Goal: Transaction & Acquisition: Purchase product/service

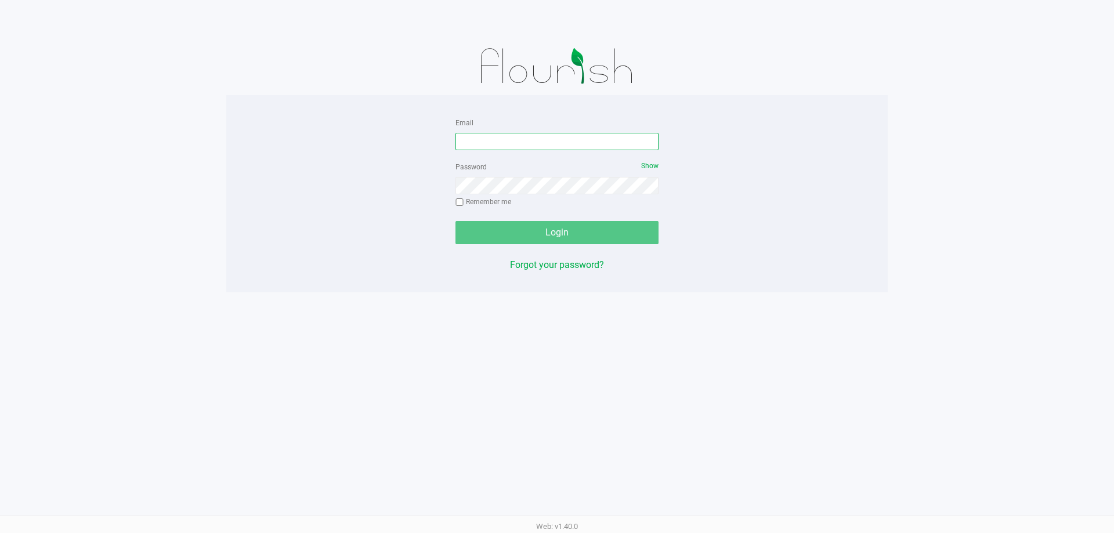
click at [474, 143] on input "Email" at bounding box center [556, 141] width 203 height 17
type input "[EMAIL_ADDRESS][DOMAIN_NAME]"
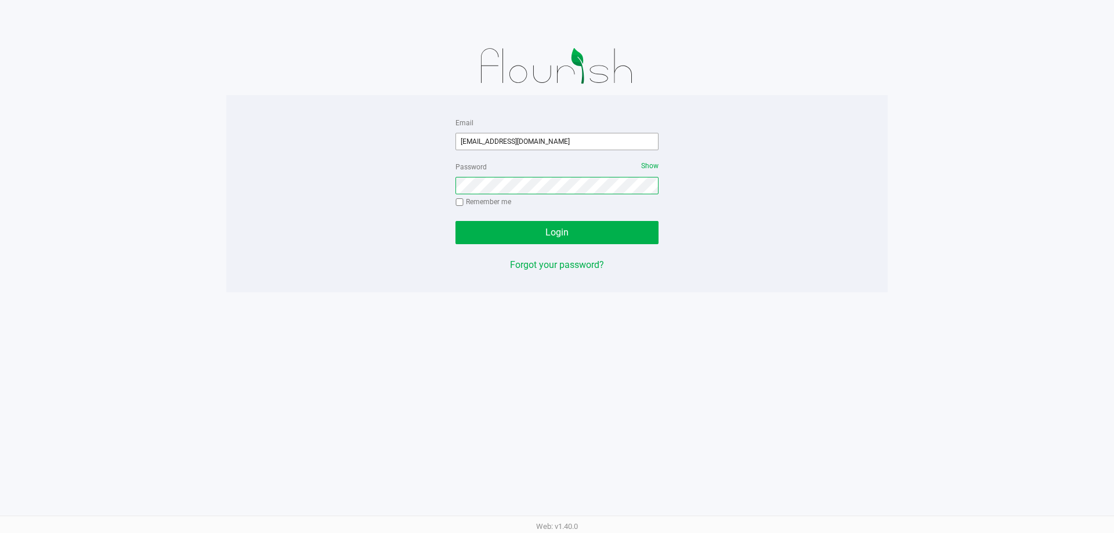
click at [455, 221] on button "Login" at bounding box center [556, 232] width 203 height 23
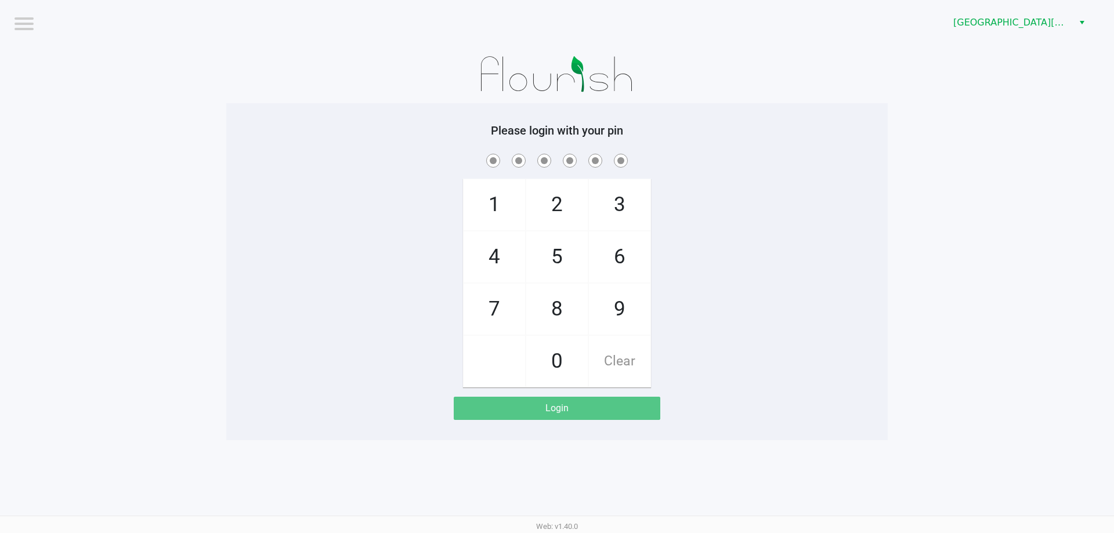
click at [337, 287] on div "1 4 7 2 5 8 0 3 6 9 Clear" at bounding box center [556, 269] width 661 height 236
checkbox input "true"
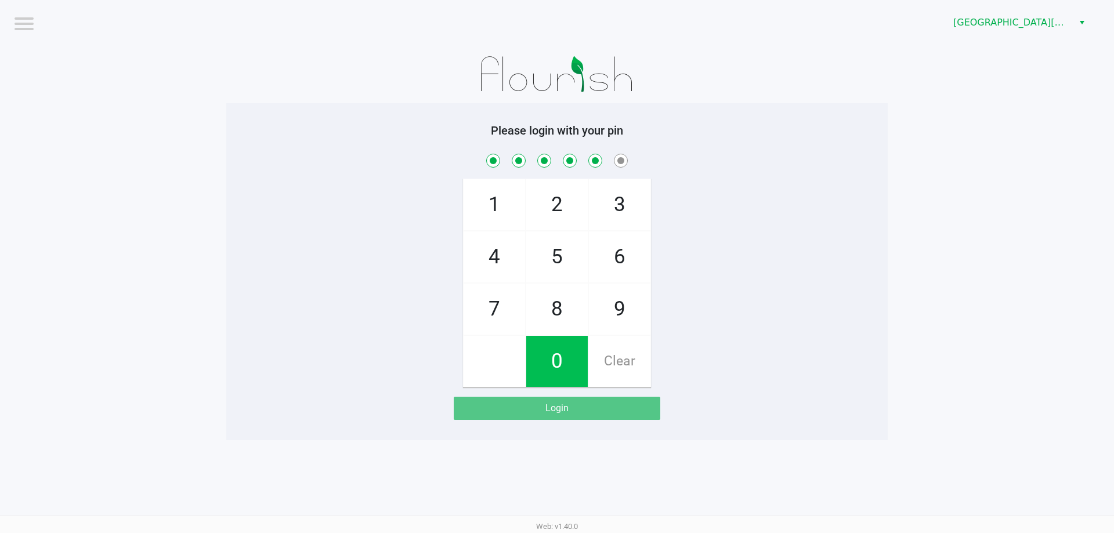
checkbox input "true"
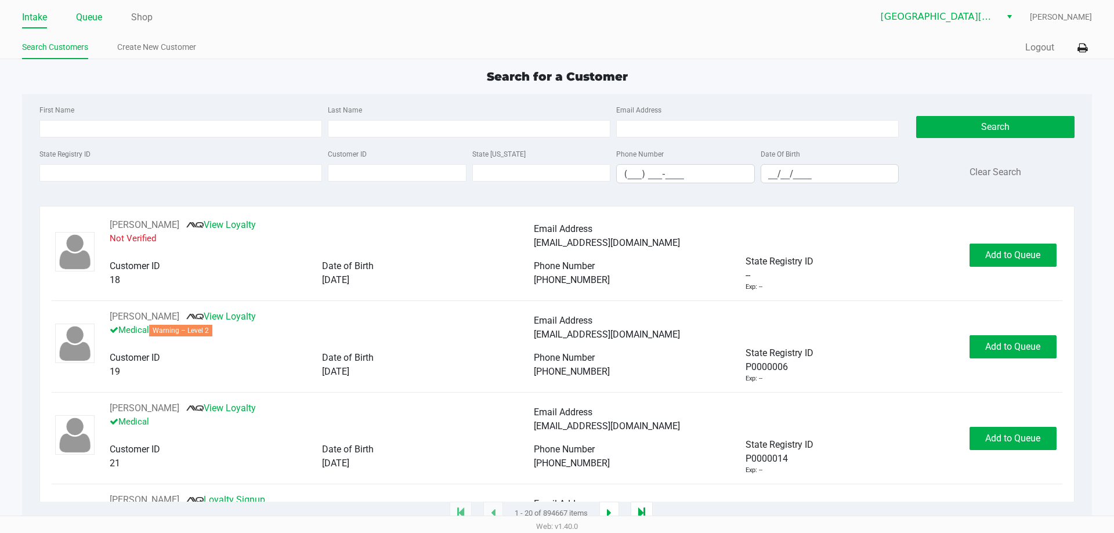
click at [80, 18] on link "Queue" at bounding box center [89, 17] width 26 height 16
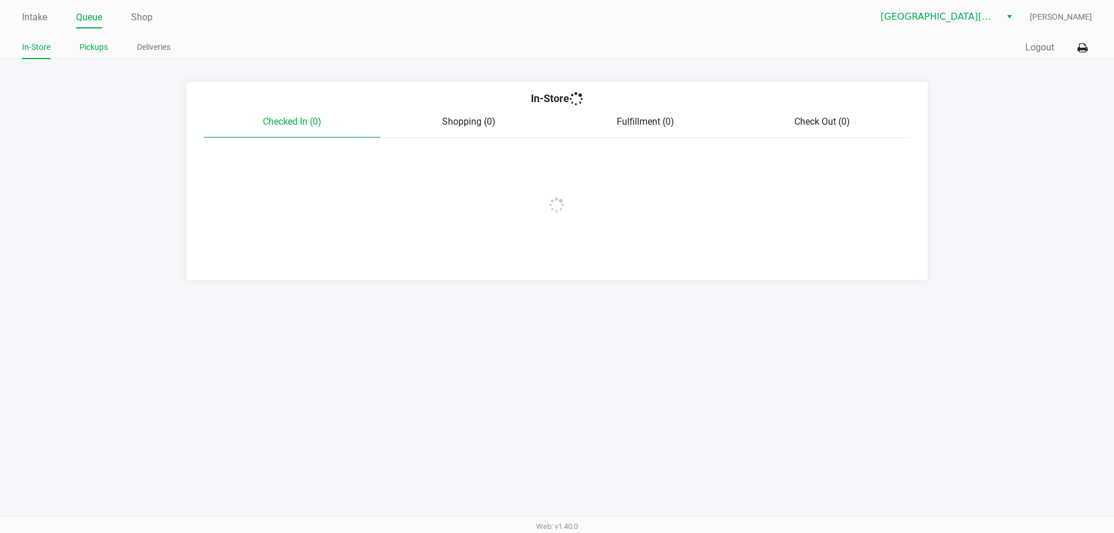
click at [84, 52] on link "Pickups" at bounding box center [93, 47] width 28 height 15
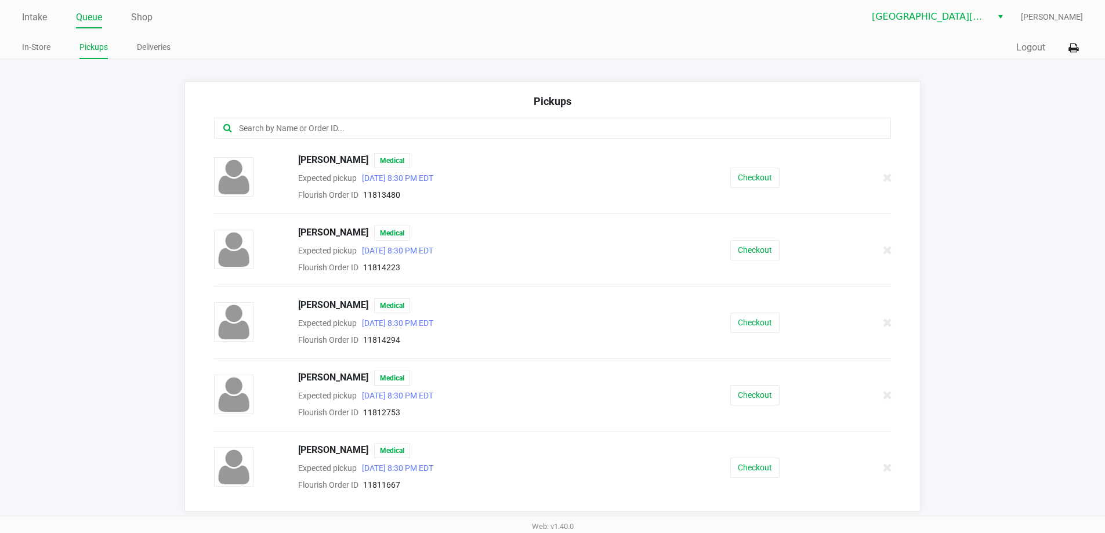
click at [269, 131] on input "text" at bounding box center [534, 128] width 593 height 13
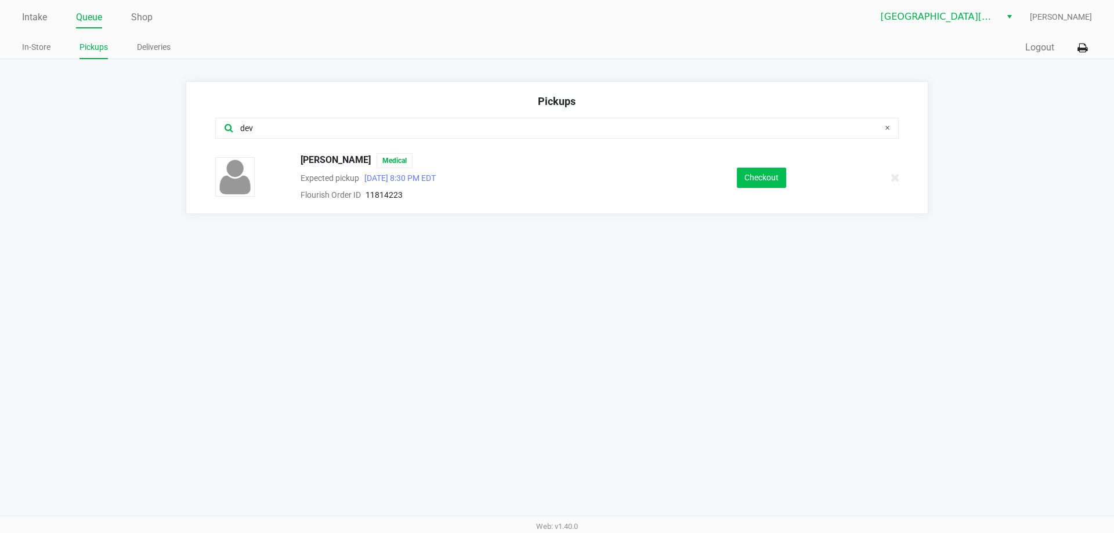
type input "dev"
click at [743, 175] on button "Checkout" at bounding box center [761, 178] width 49 height 20
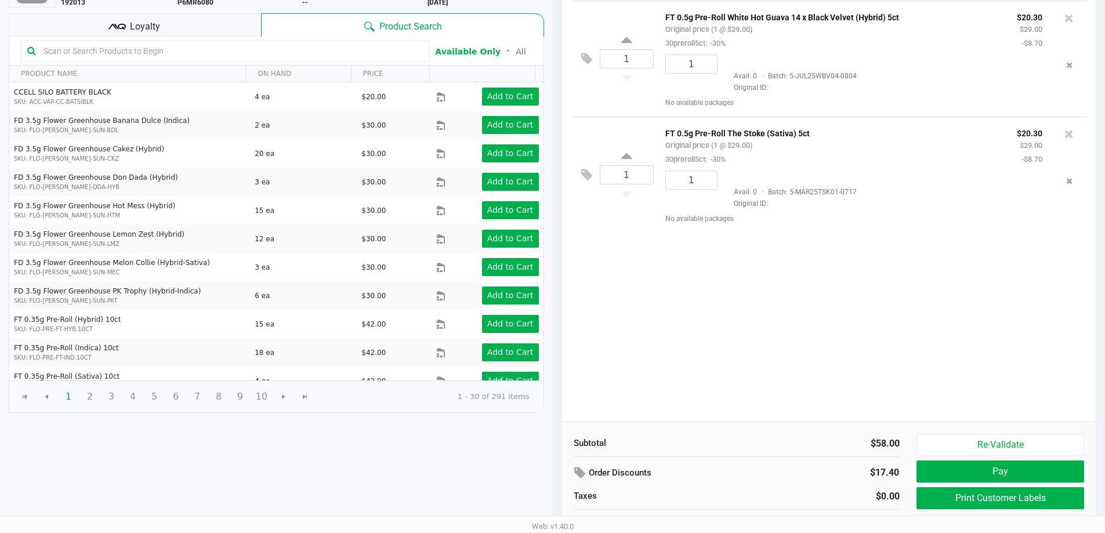
scroll to position [119, 0]
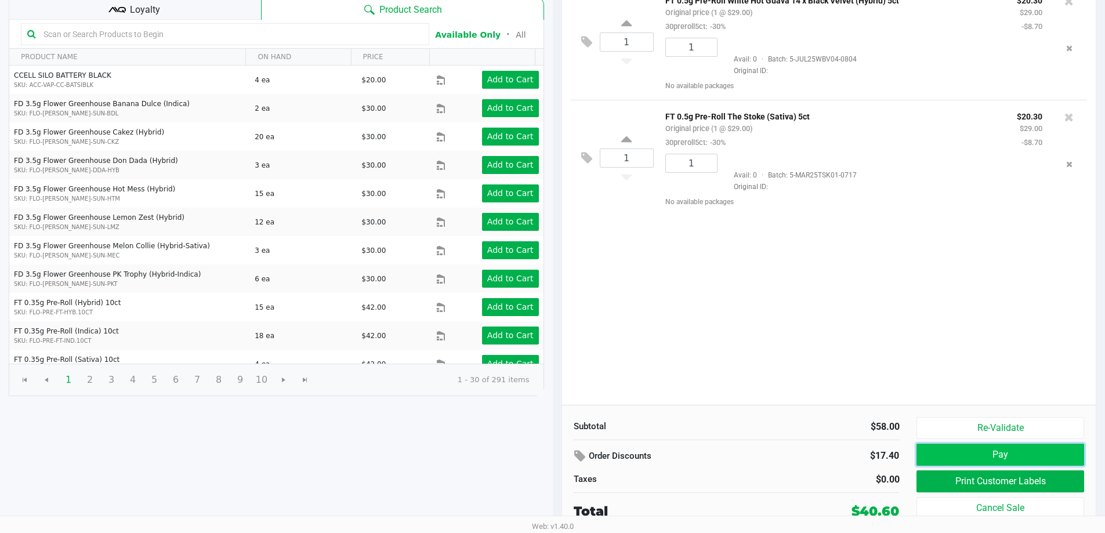
click at [987, 451] on button "Pay" at bounding box center [1000, 455] width 167 height 22
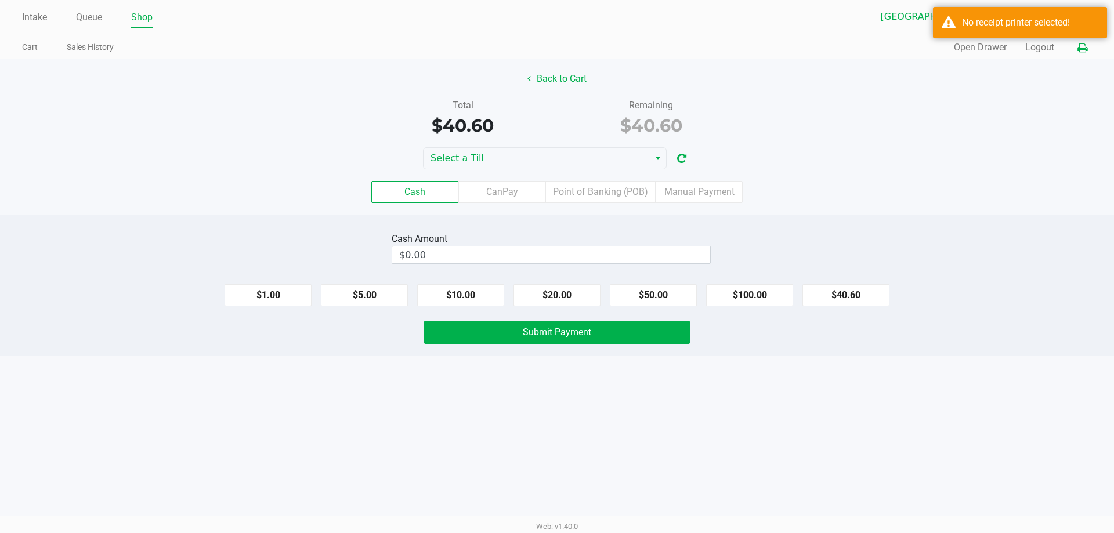
click at [1085, 42] on button at bounding box center [1082, 47] width 19 height 21
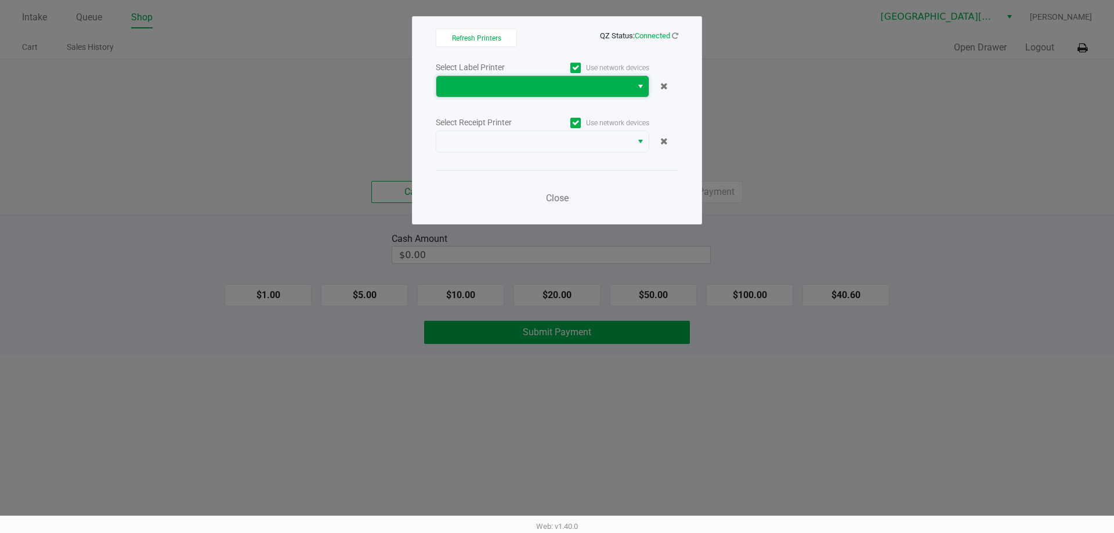
click at [478, 84] on span at bounding box center [534, 86] width 182 height 14
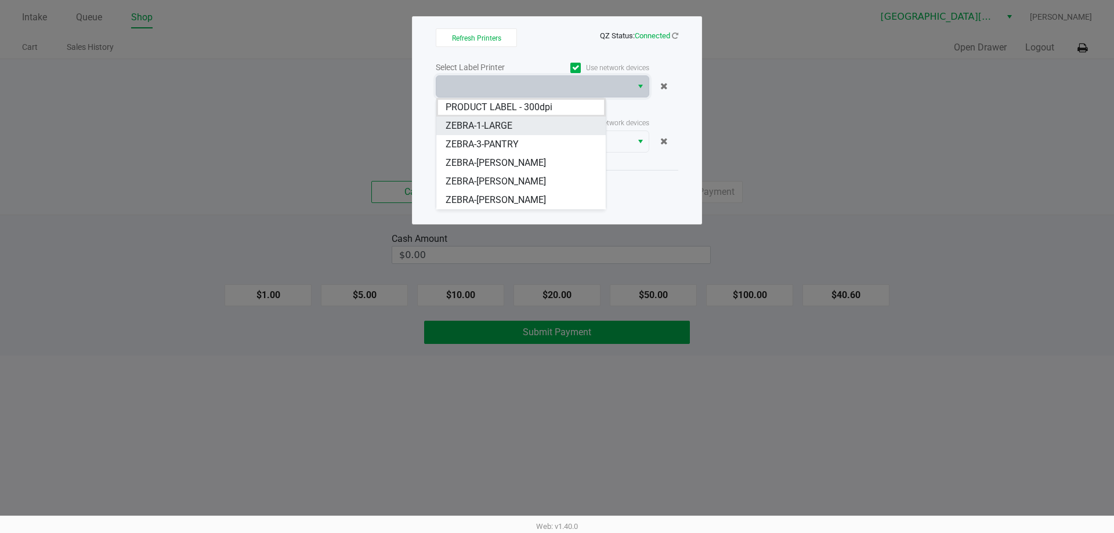
click at [484, 125] on span "ZEBRA-1-LARGE" at bounding box center [479, 126] width 67 height 14
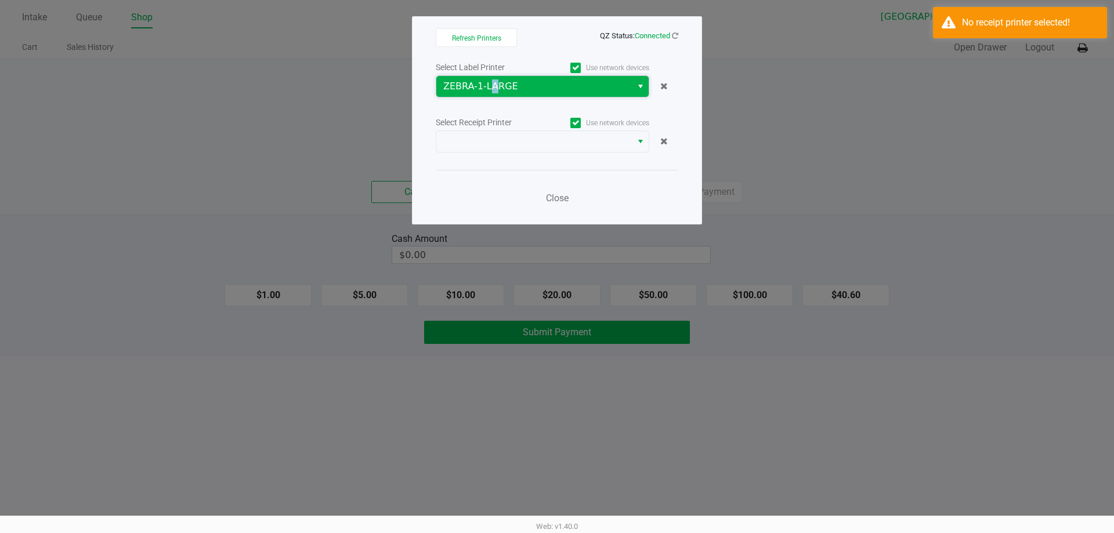
click at [490, 81] on span "ZEBRA-1-LARGE" at bounding box center [534, 86] width 182 height 14
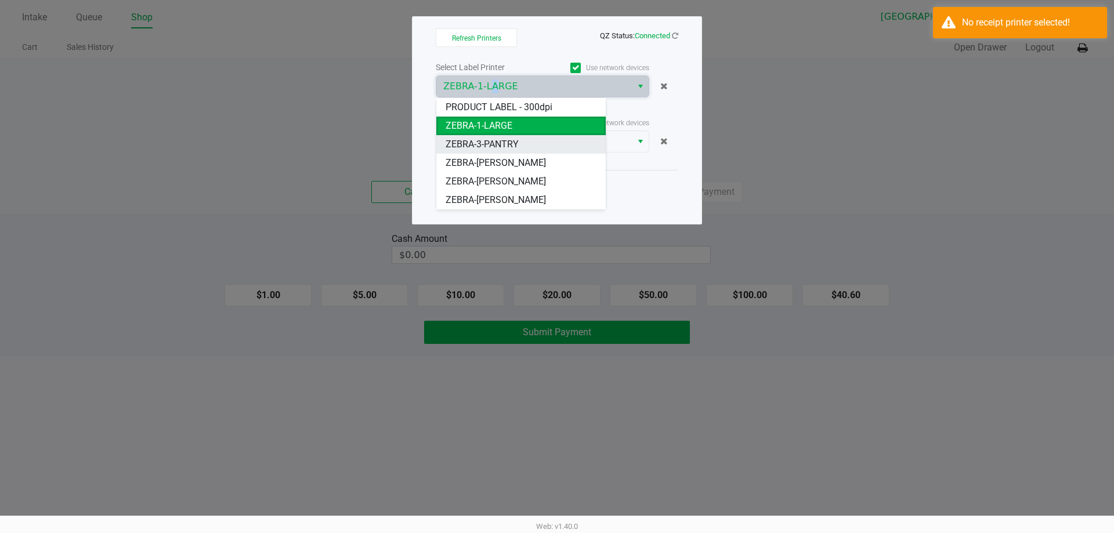
click at [502, 143] on span "ZEBRA-3-PANTRY" at bounding box center [482, 144] width 73 height 14
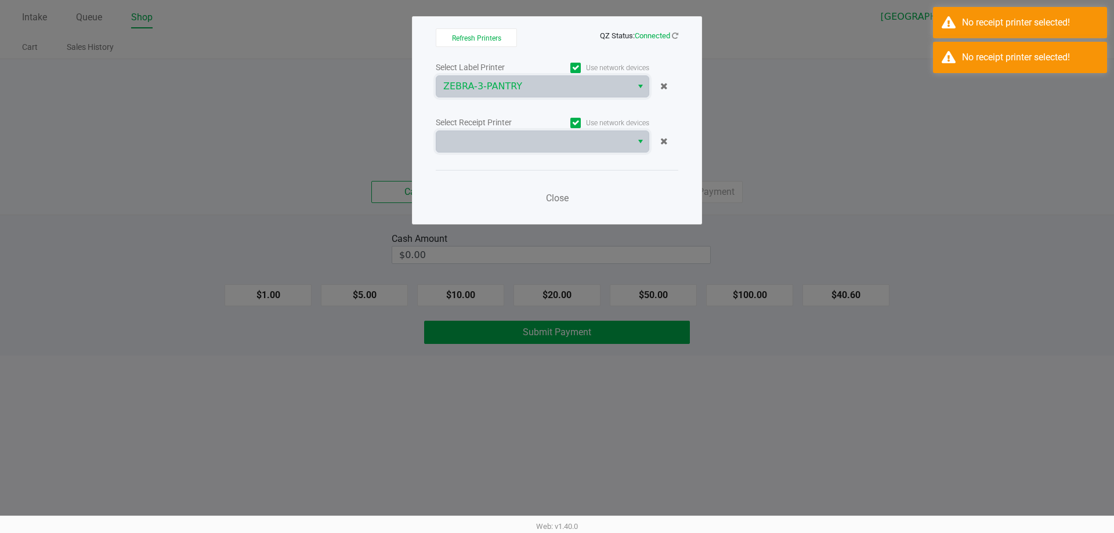
click at [502, 143] on span at bounding box center [534, 142] width 182 height 14
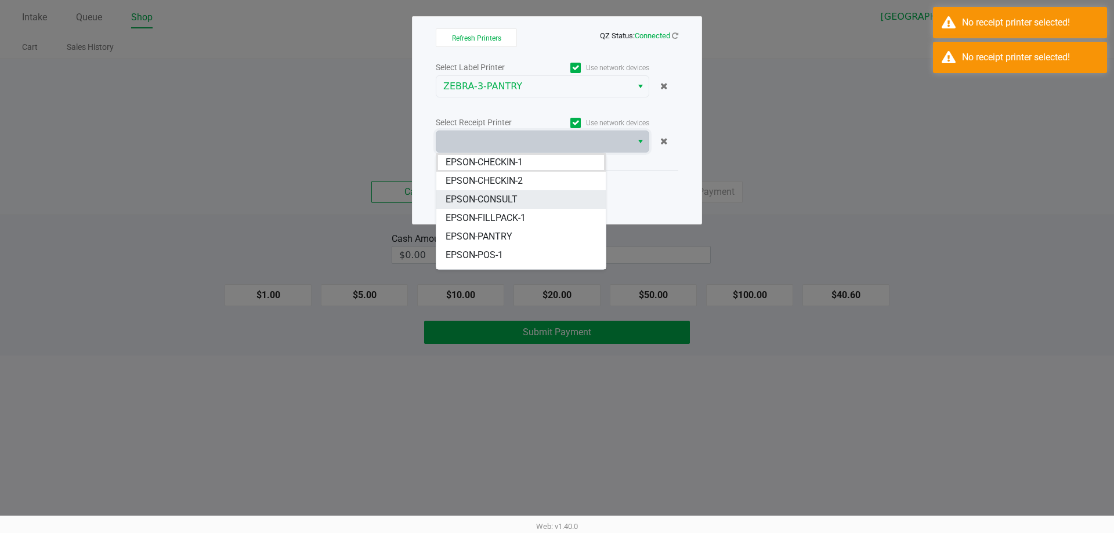
click at [502, 208] on li "EPSON-CONSULT" at bounding box center [520, 199] width 169 height 19
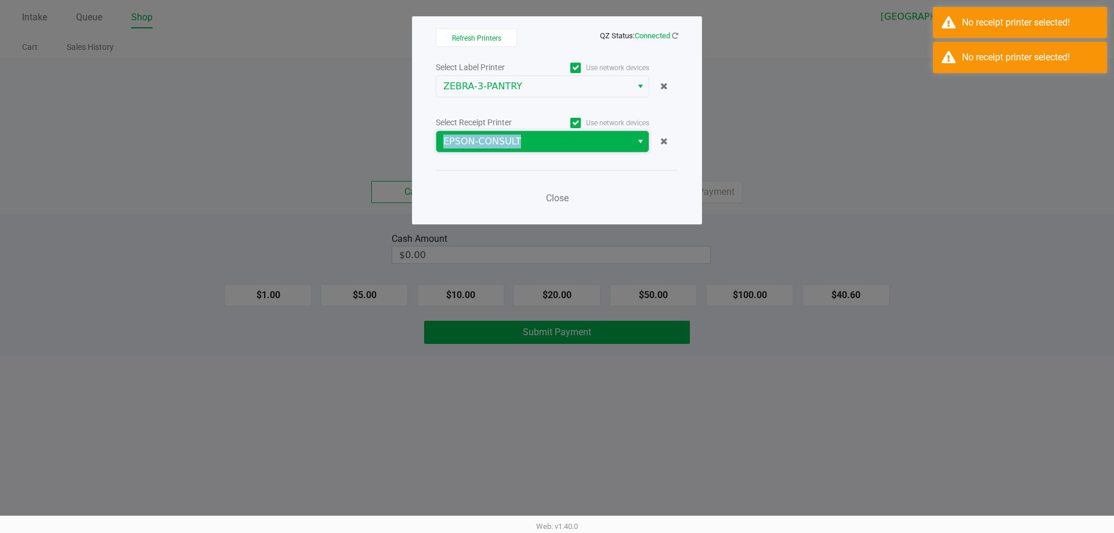
click at [494, 152] on kendo-dropdownlist "EPSON-CONSULT" at bounding box center [542, 142] width 213 height 22
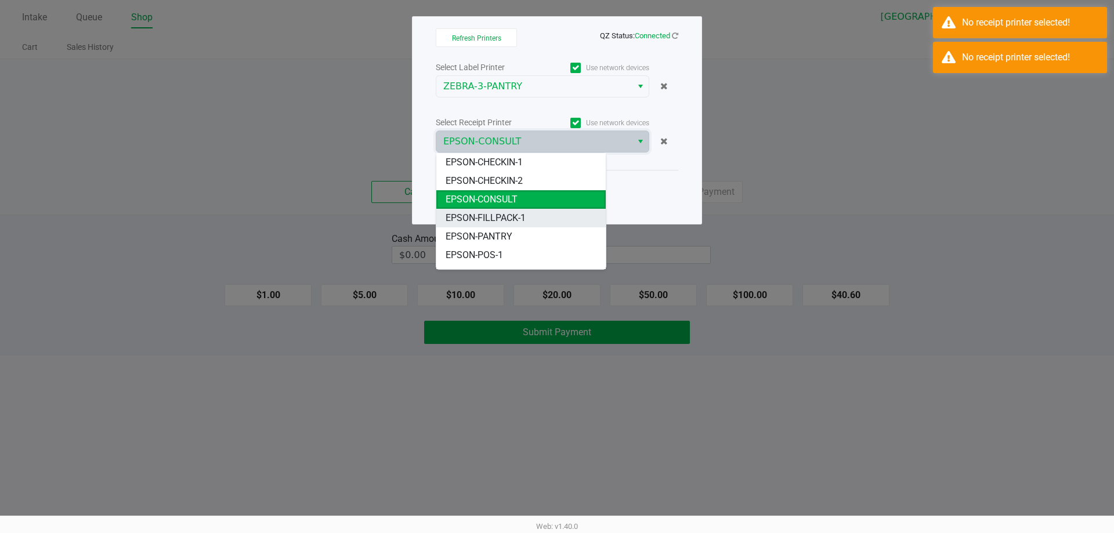
click at [504, 209] on li "EPSON-FILLPACK-1" at bounding box center [520, 218] width 169 height 19
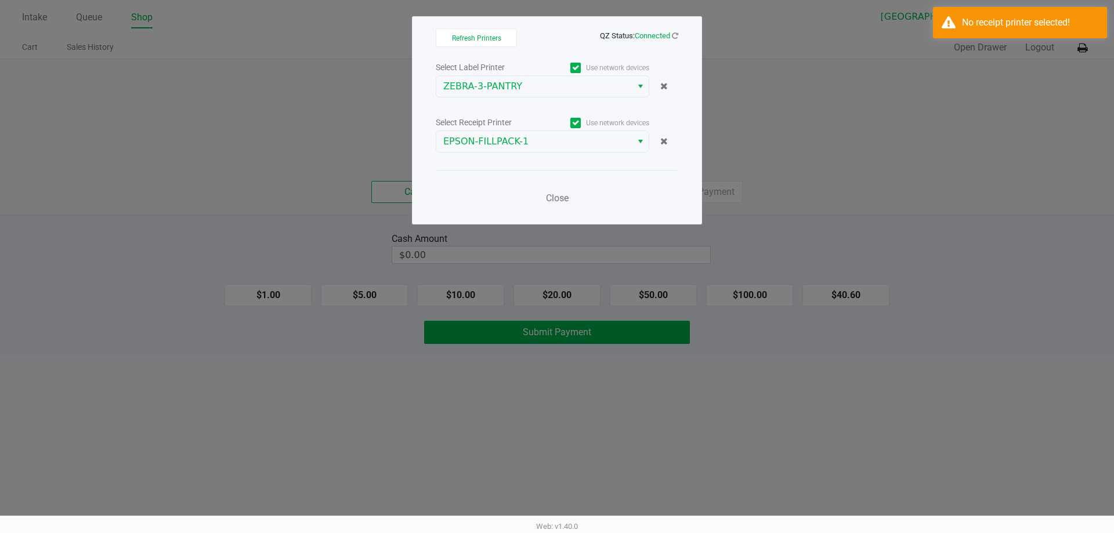
click at [486, 193] on div "Close" at bounding box center [557, 191] width 242 height 42
click at [554, 195] on span "Close" at bounding box center [557, 198] width 23 height 11
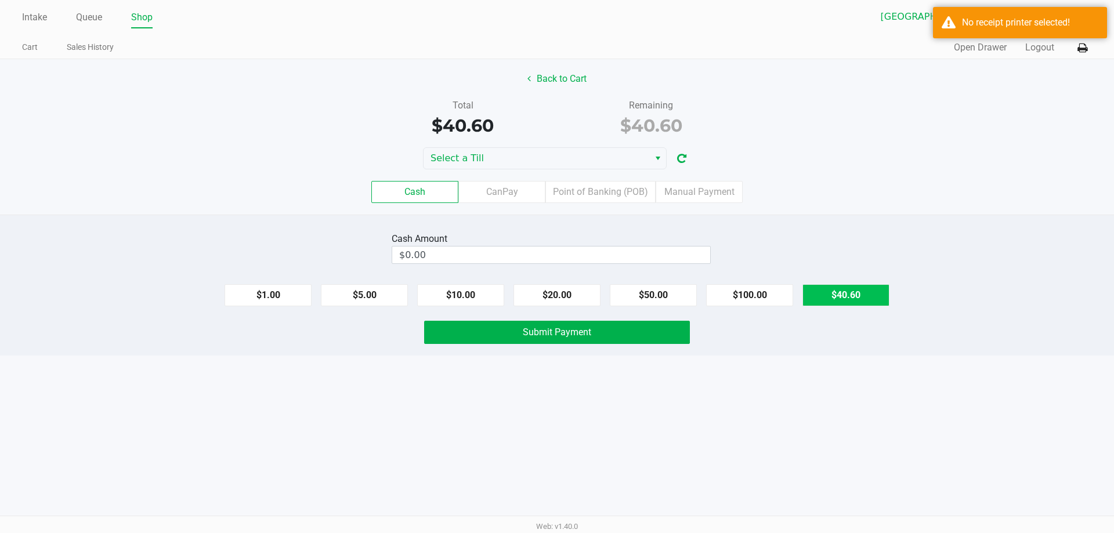
click at [868, 295] on button "$40.60" at bounding box center [845, 295] width 87 height 22
type input "$40.60"
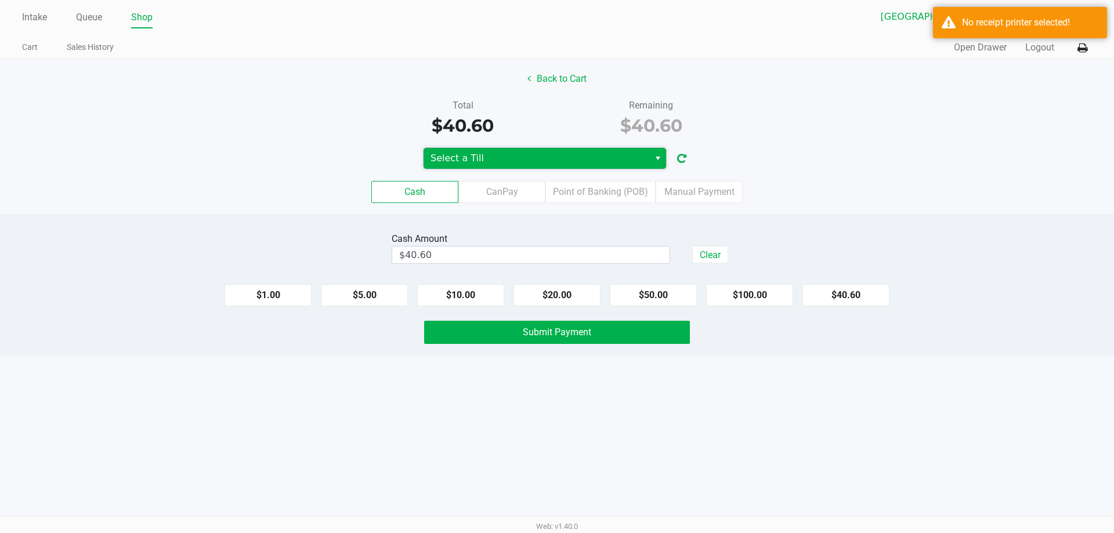
click at [614, 162] on span "Select a Till" at bounding box center [536, 158] width 212 height 14
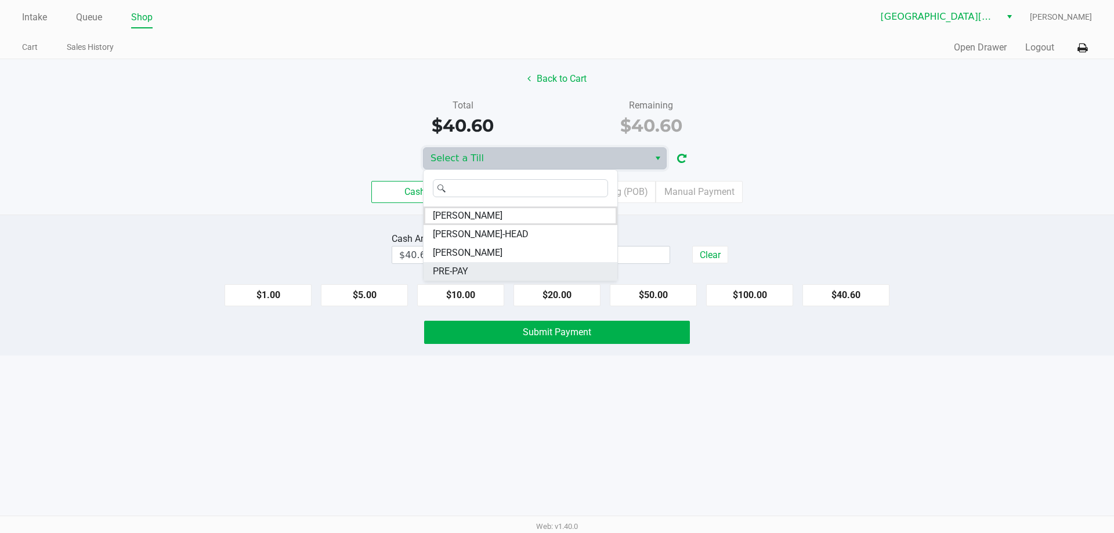
click at [476, 273] on li "PRE-PAY" at bounding box center [520, 271] width 194 height 19
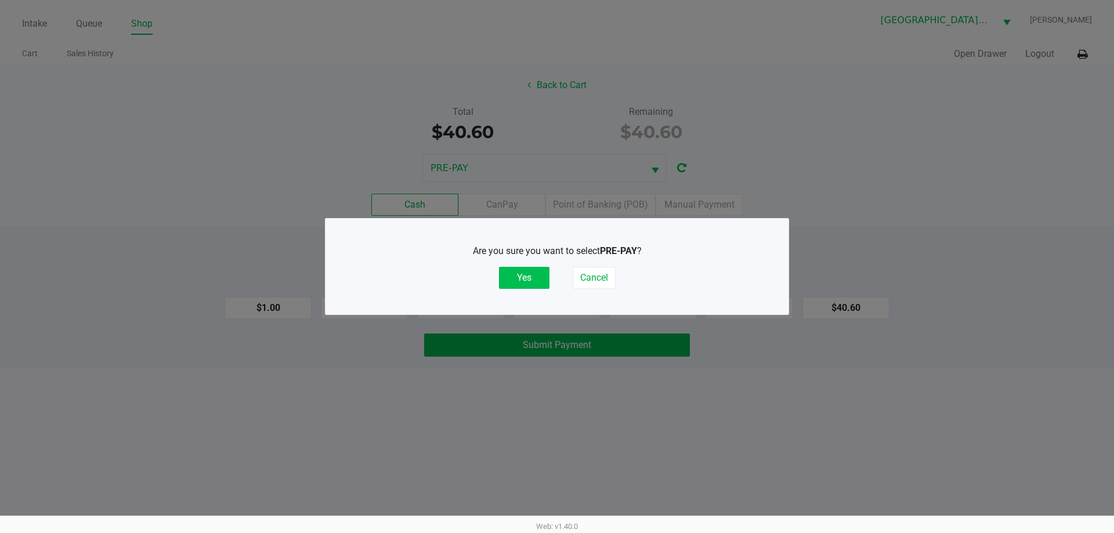
click at [532, 275] on button "Yes" at bounding box center [524, 278] width 50 height 22
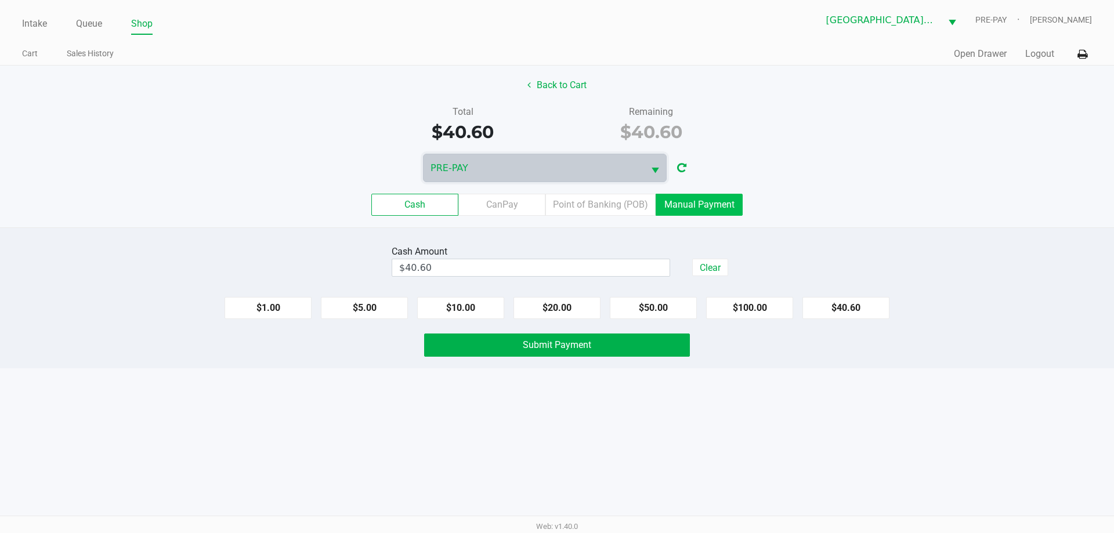
click at [697, 206] on label "Manual Payment" at bounding box center [699, 205] width 87 height 22
click at [0, 0] on 8 "Manual Payment" at bounding box center [0, 0] width 0 height 0
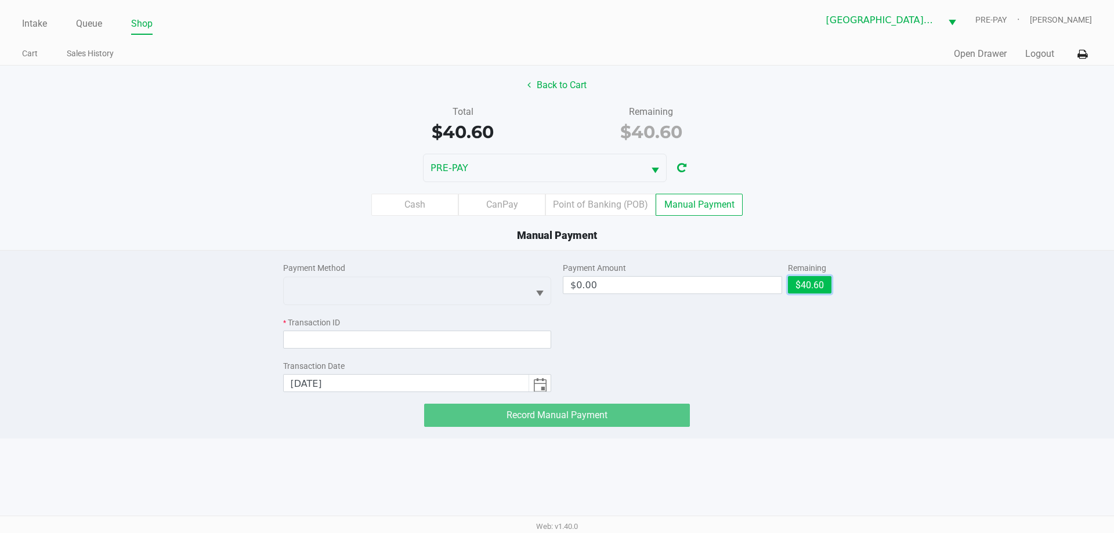
click at [811, 285] on button "$40.60" at bounding box center [810, 284] width 44 height 17
type input "$40.60"
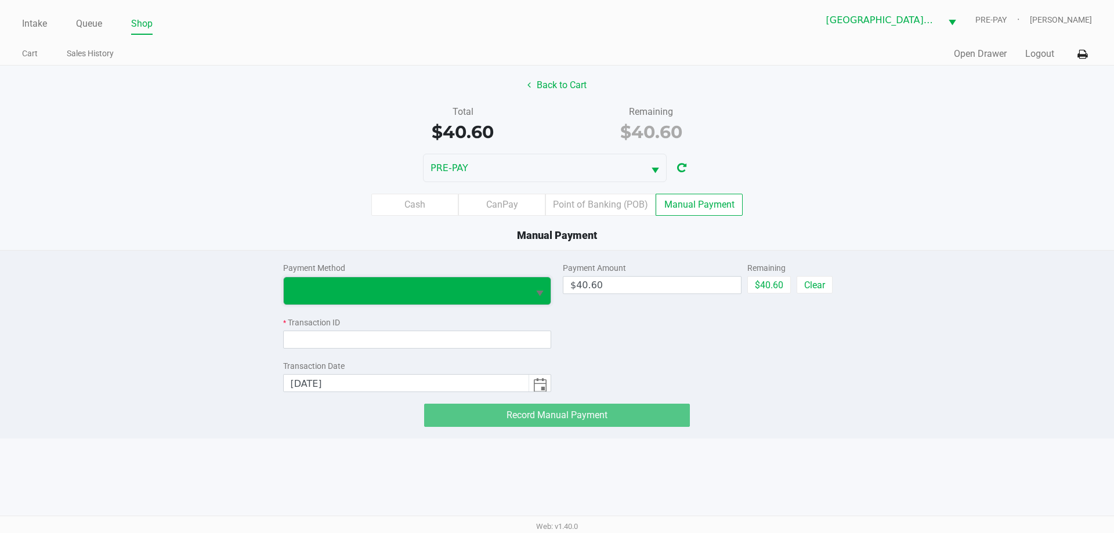
click at [356, 278] on span at bounding box center [406, 290] width 245 height 27
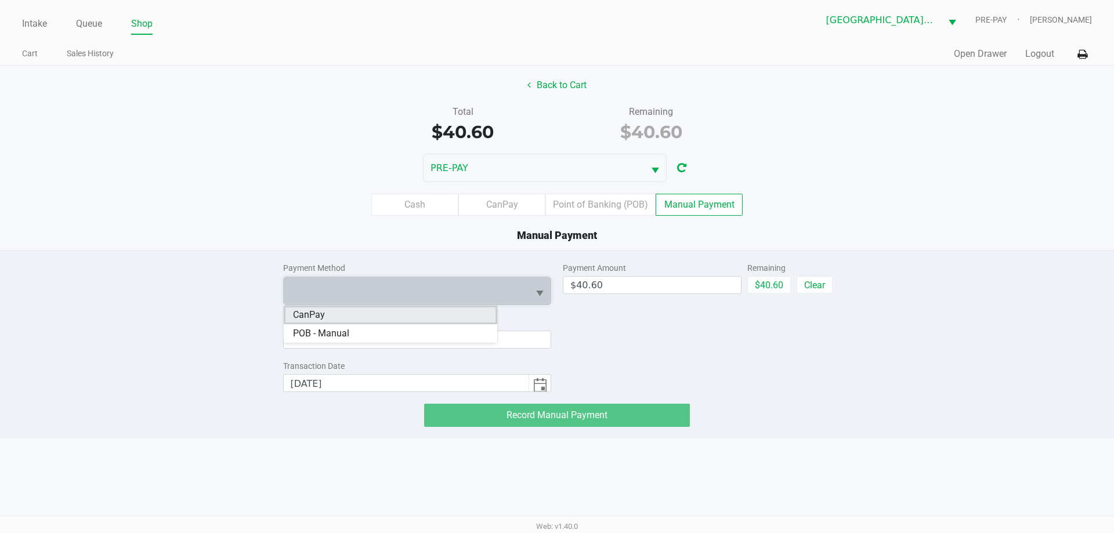
click at [340, 309] on li "CanPay" at bounding box center [390, 315] width 213 height 19
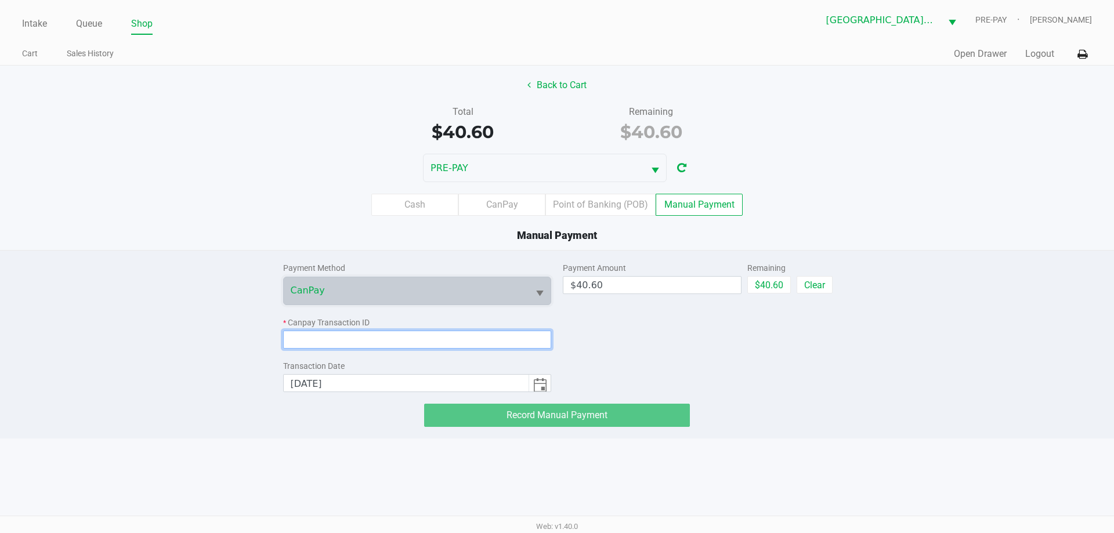
click at [325, 340] on input at bounding box center [417, 340] width 269 height 18
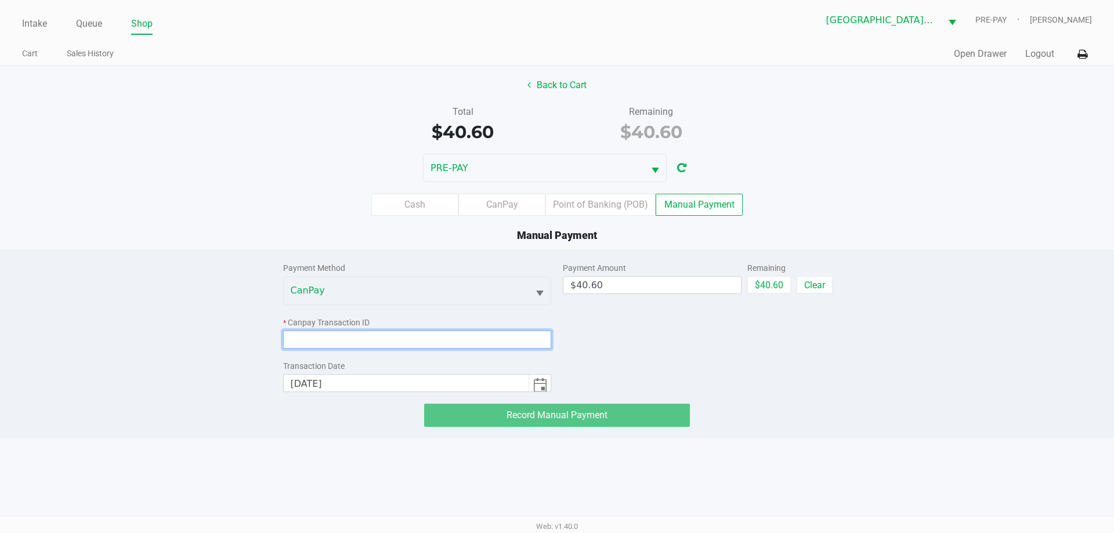
paste input "8ASEXARE6EYU"
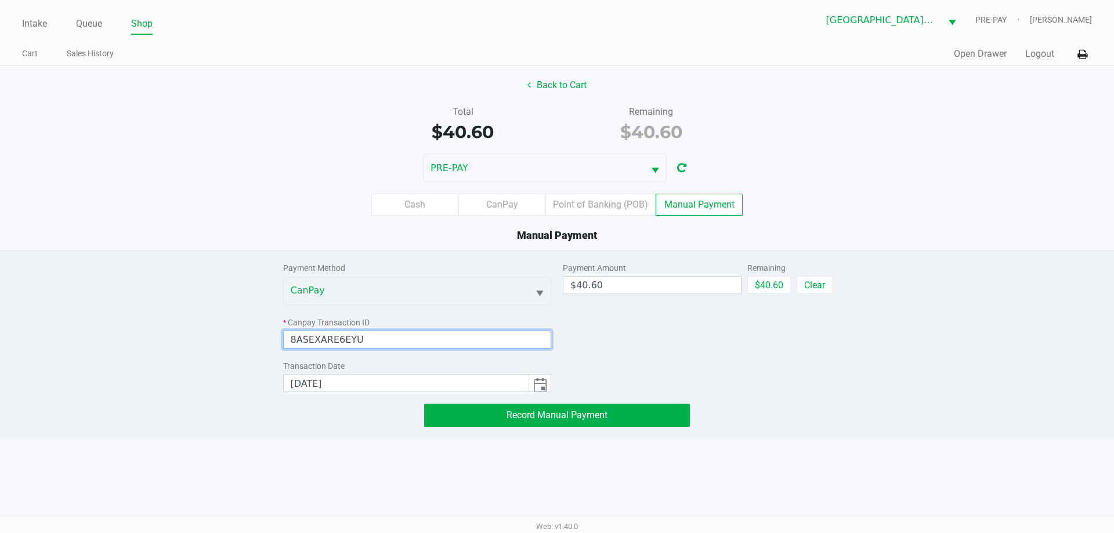
type input "8ASEXARE6EYU"
click at [951, 441] on div "Intake Queue Shop Key [PERSON_NAME] PRE-PAY [PERSON_NAME] Cart Sales History Qu…" at bounding box center [557, 266] width 1114 height 533
click at [607, 402] on div "Payment Method CanPay * Canpay Transaction ID 8ASEXARE6EYU Transaction Date [DA…" at bounding box center [557, 339] width 566 height 176
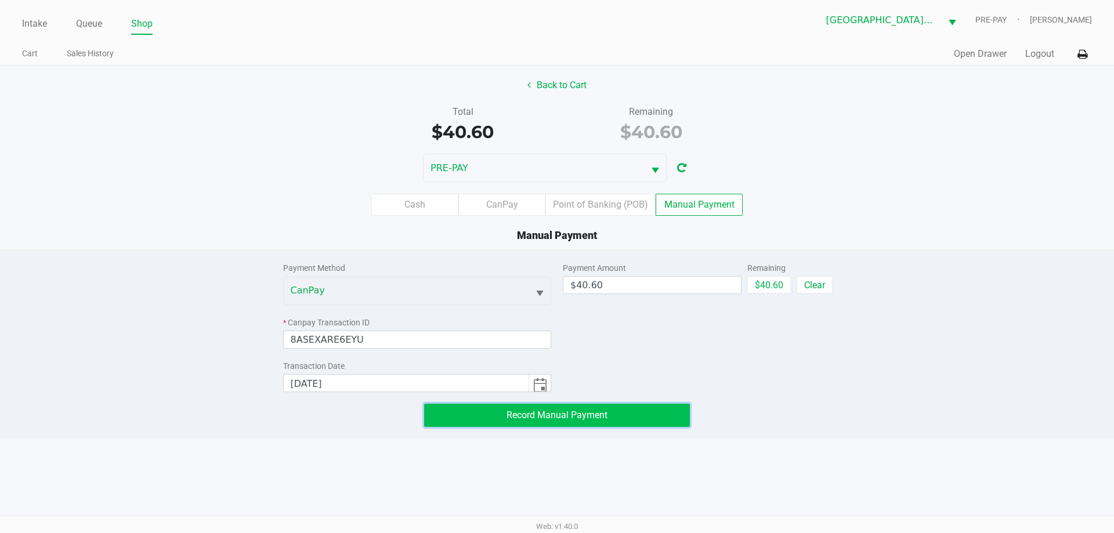
click at [616, 419] on button "Record Manual Payment" at bounding box center [557, 415] width 266 height 23
